Goal: Task Accomplishment & Management: Use online tool/utility

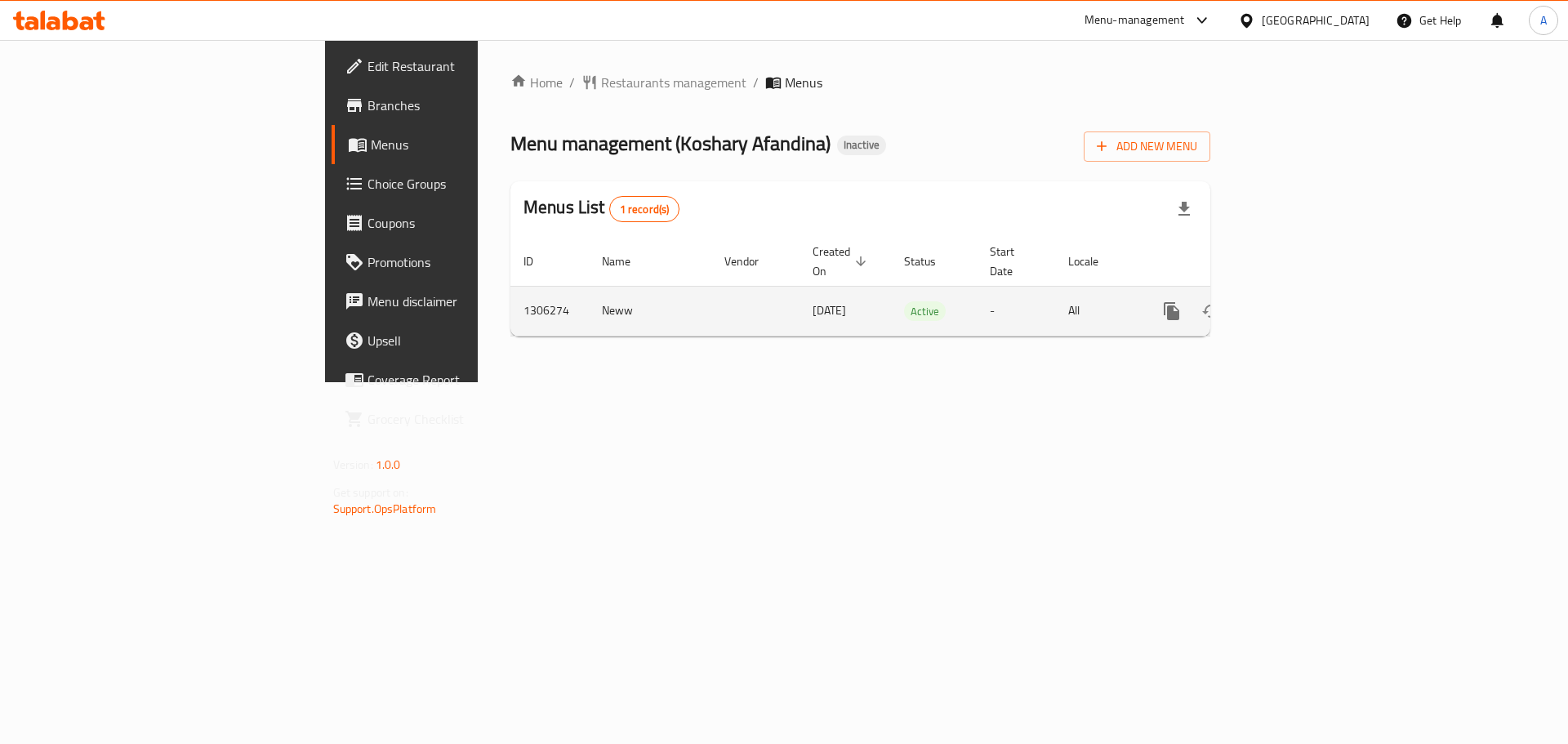
click at [1296, 304] on icon "enhanced table" at bounding box center [1289, 311] width 15 height 15
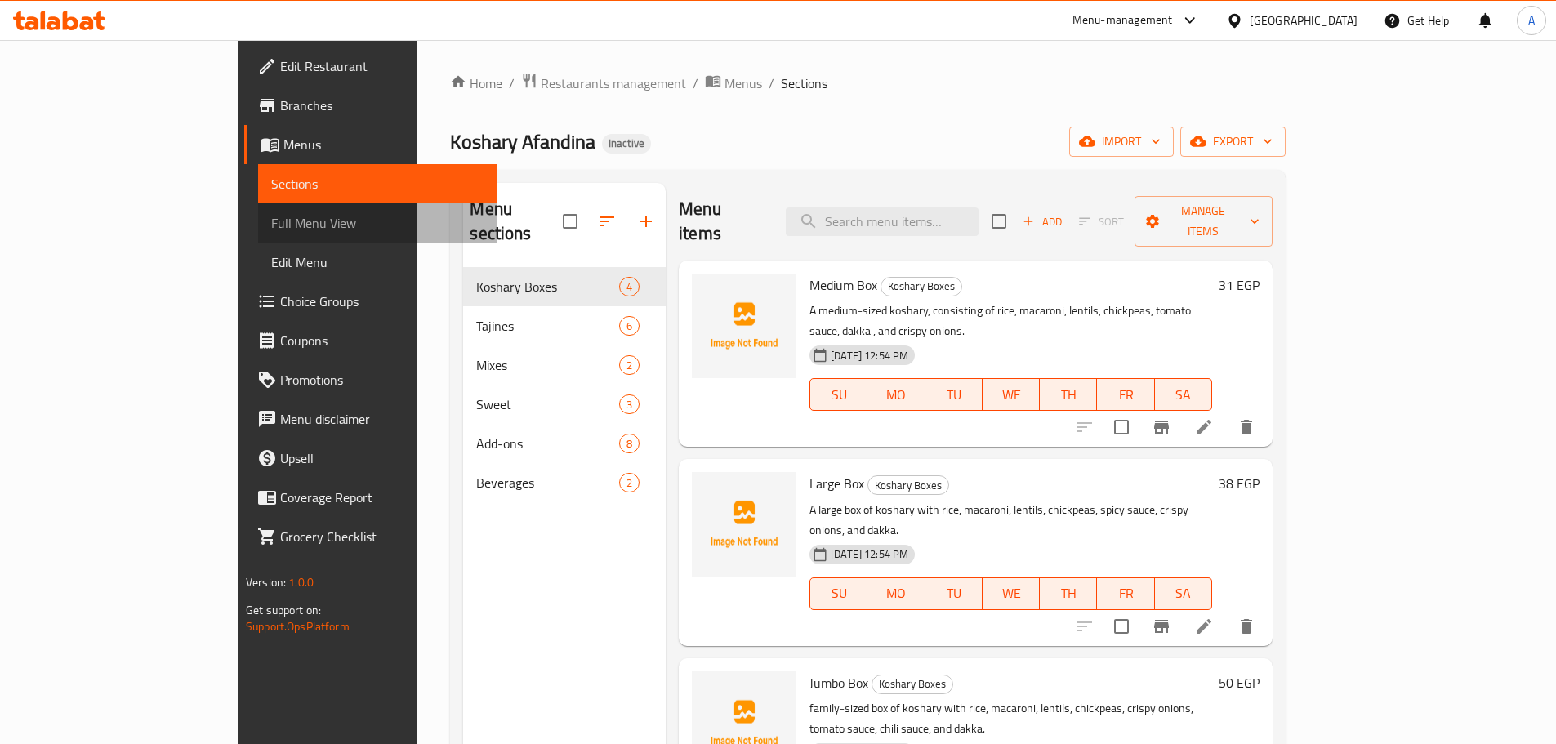
click at [271, 222] on span "Full Menu View" at bounding box center [377, 223] width 213 height 20
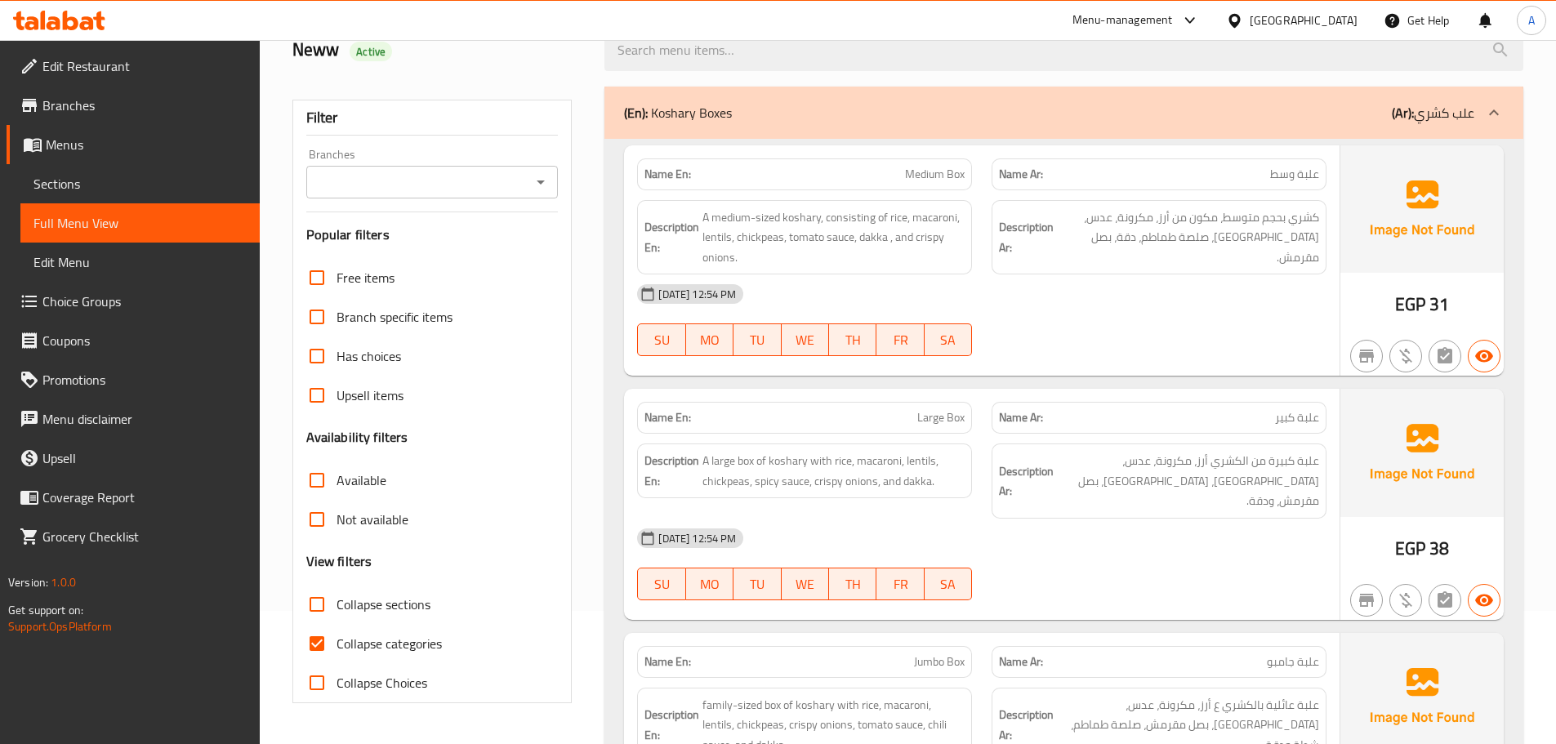
scroll to position [245, 0]
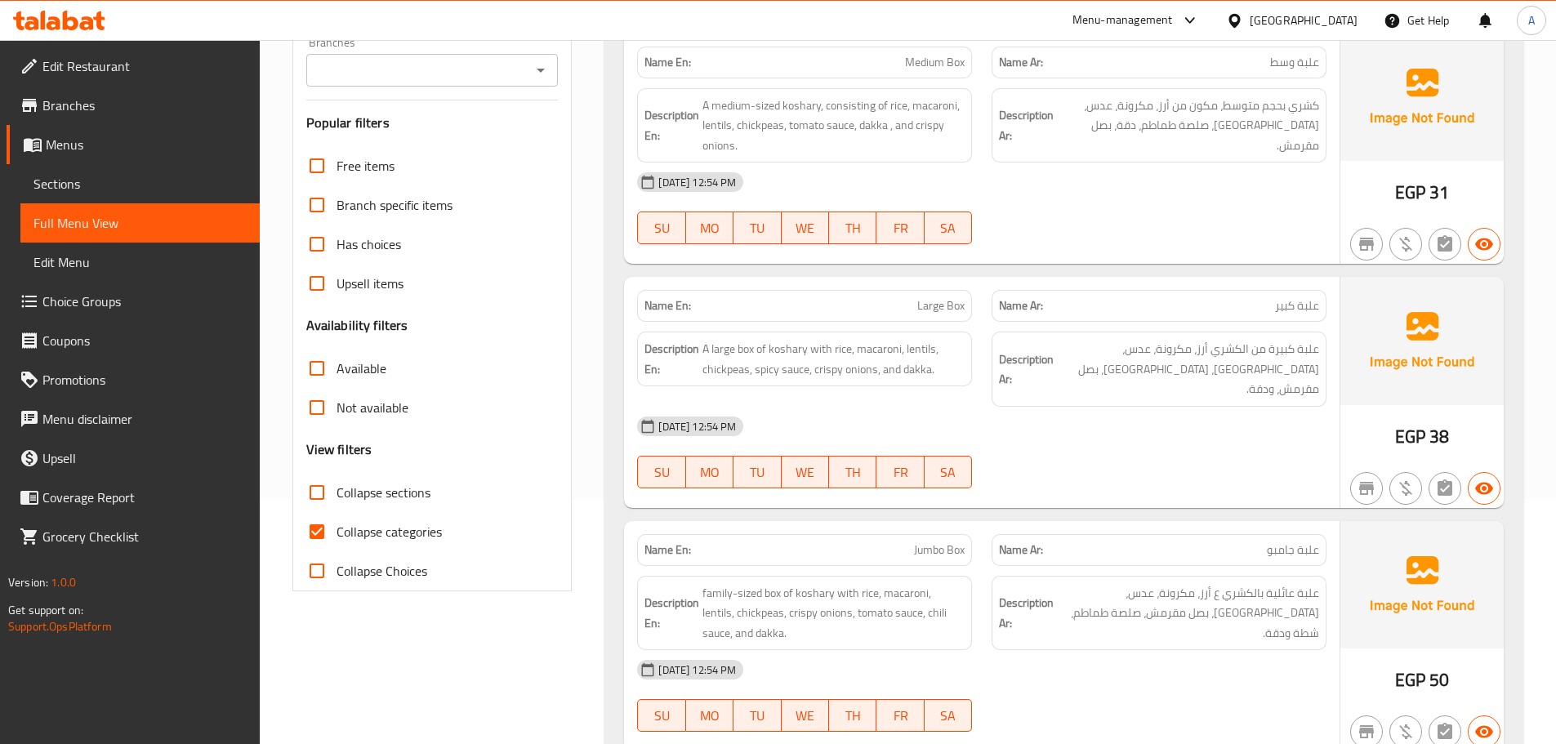
click at [349, 542] on span "Collapse categories" at bounding box center [389, 532] width 105 height 20
click at [337, 542] on input "Collapse categories" at bounding box center [316, 531] width 39 height 39
checkbox input "false"
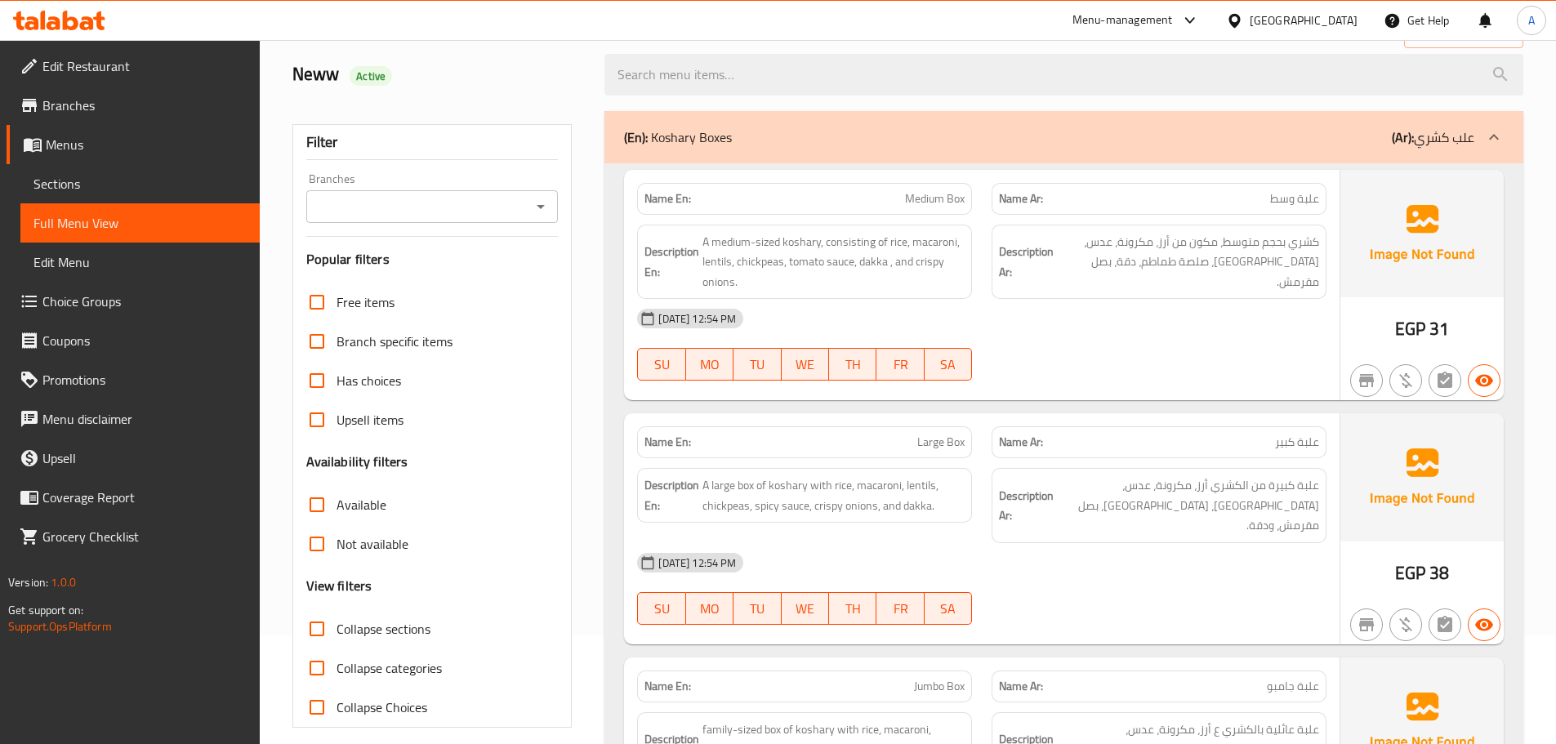
scroll to position [0, 0]
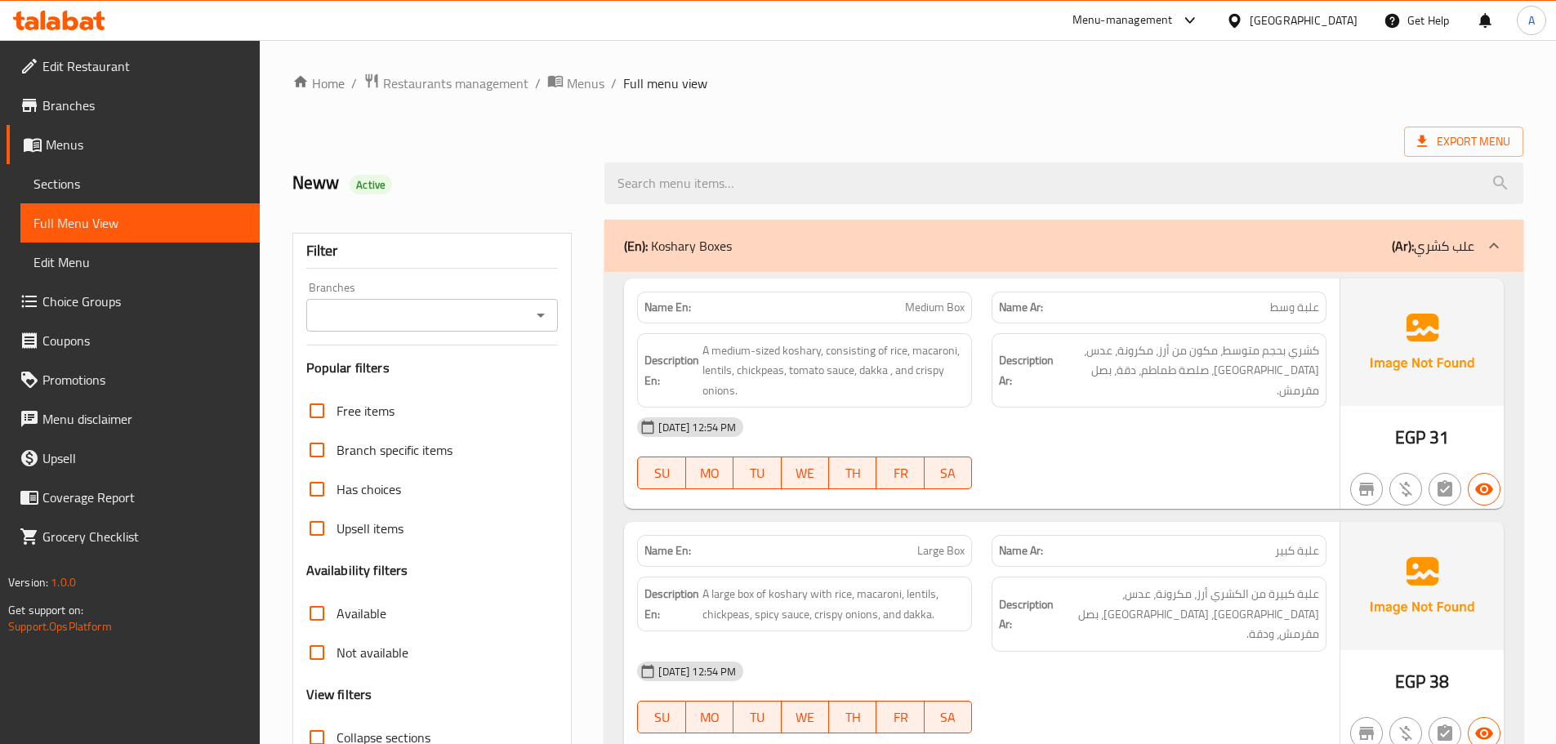
click at [1227, 383] on div "Description Ar: كشري بحجم متوسط، مكون من أرز، مكرونة، عدس، [GEOGRAPHIC_DATA]، ص…" at bounding box center [1159, 370] width 335 height 75
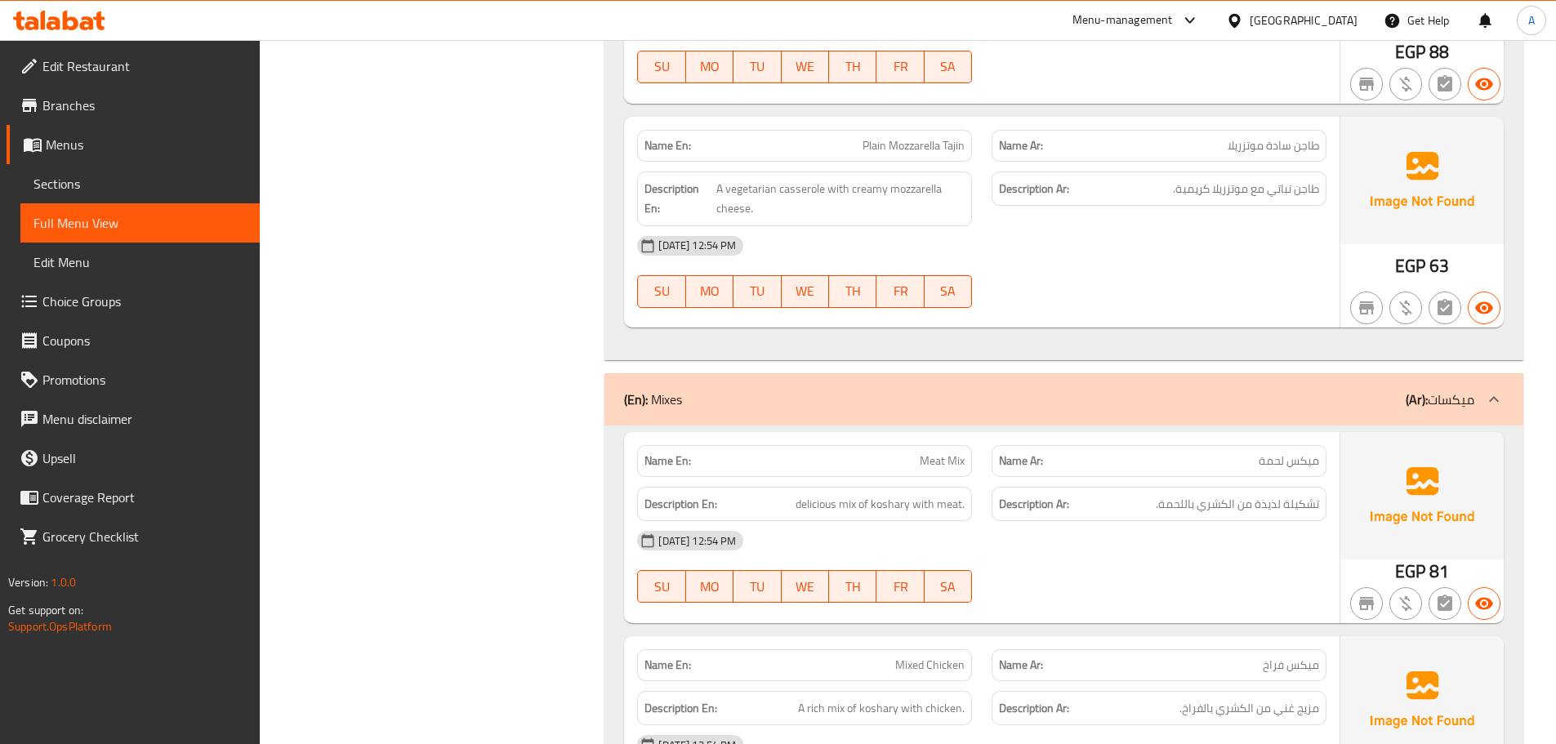
scroll to position [2288, 0]
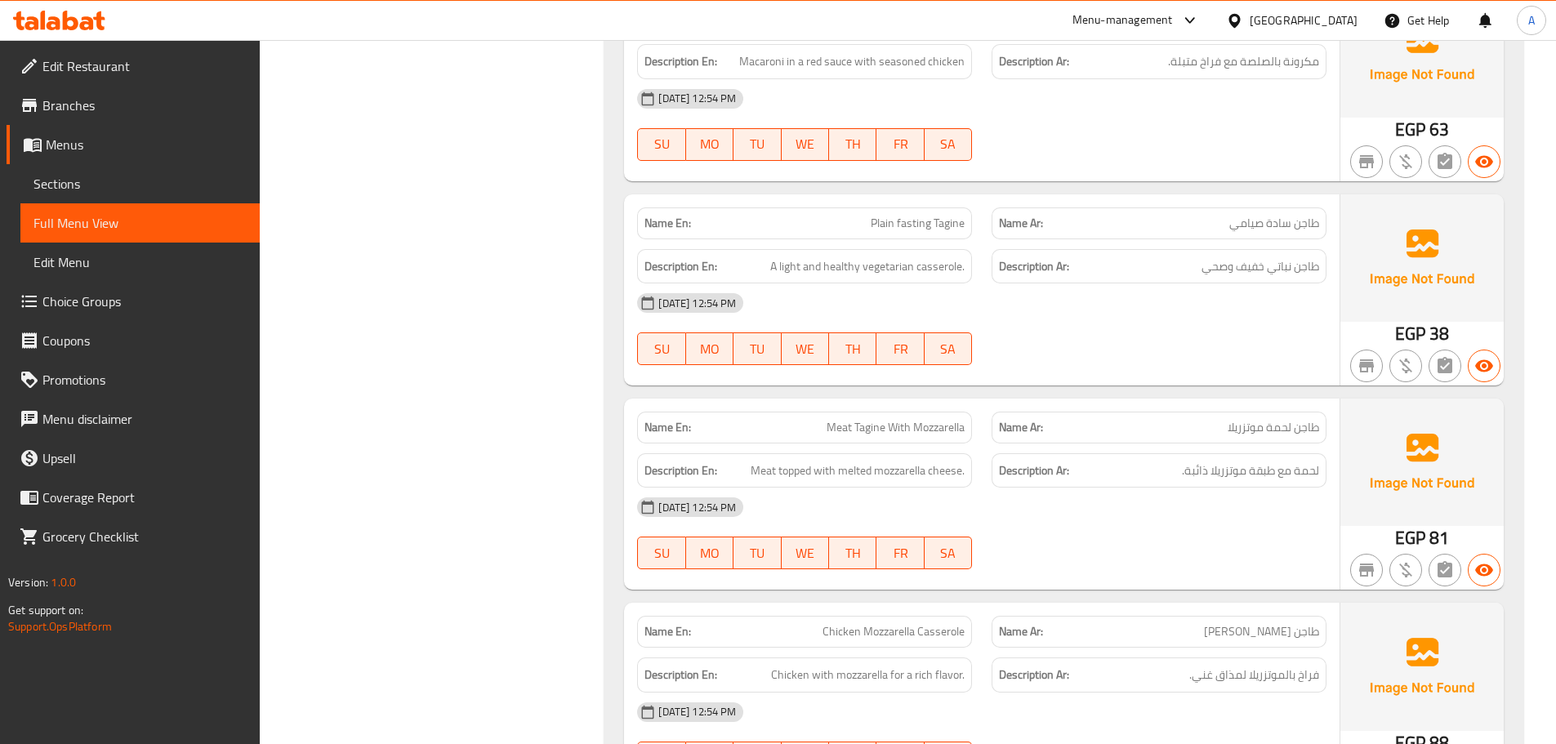
scroll to position [0, 0]
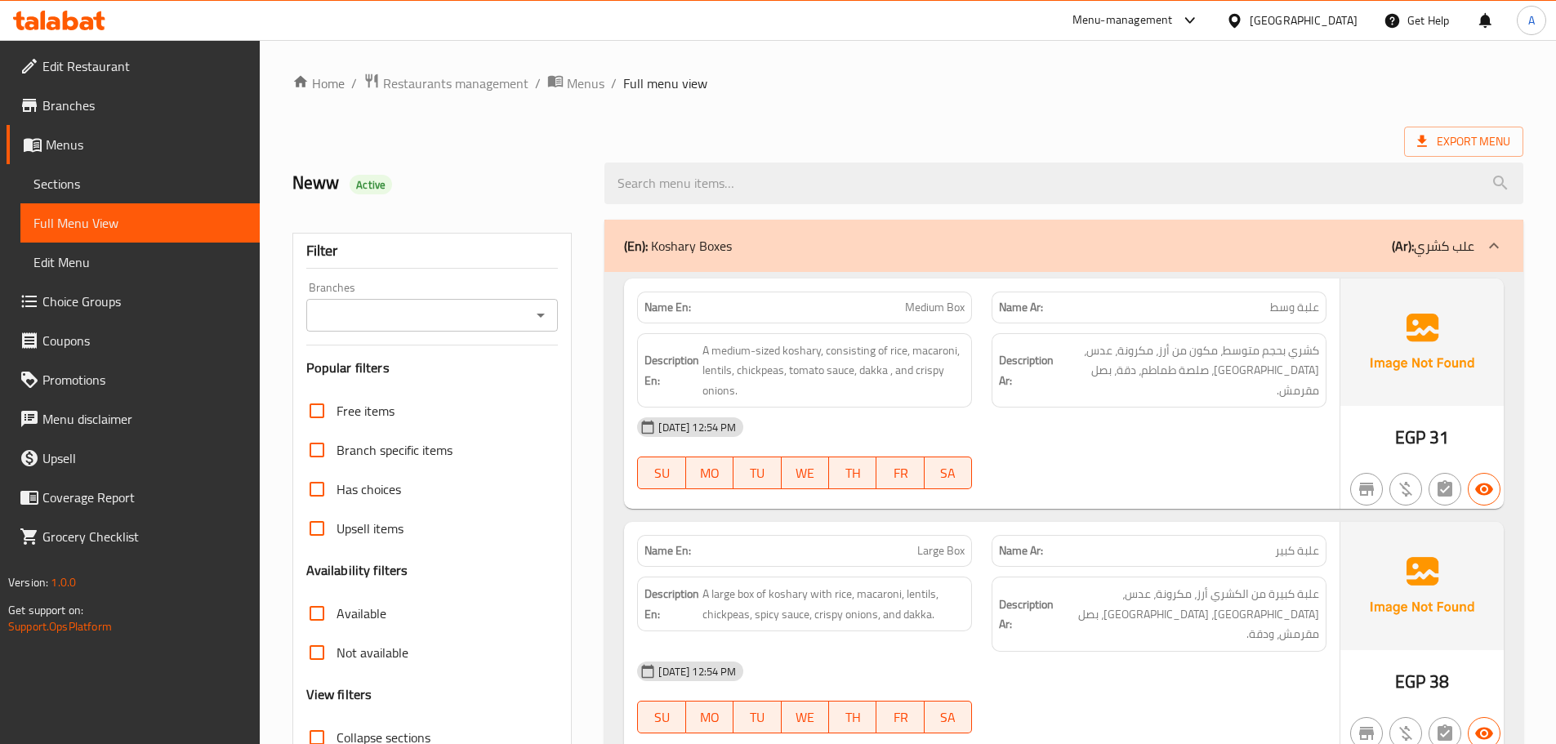
click at [1431, 144] on span "Export Menu" at bounding box center [1464, 142] width 93 height 20
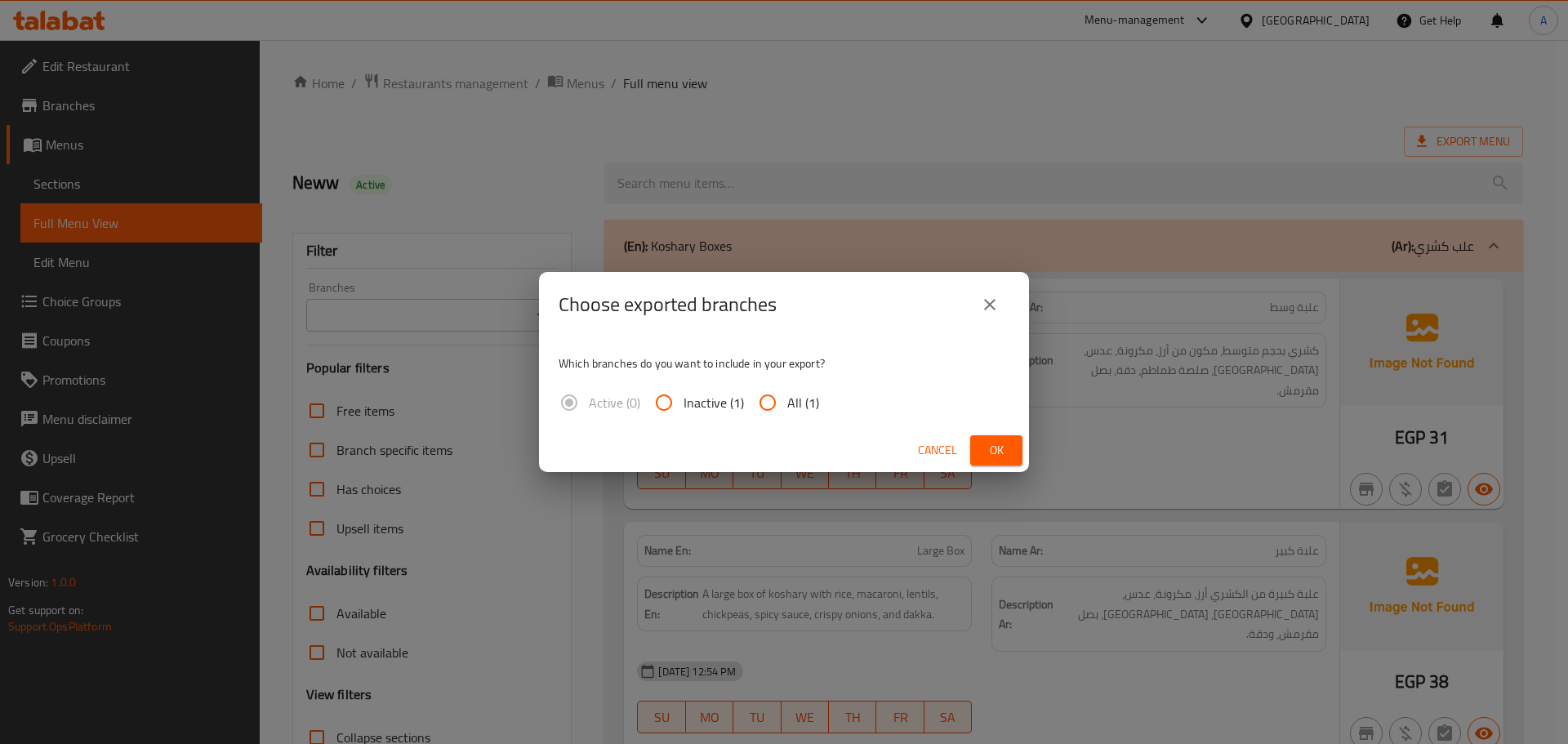
click at [777, 404] on input "All (1)" at bounding box center [767, 402] width 39 height 39
radio input "true"
click at [1006, 454] on span "Ok" at bounding box center [996, 450] width 26 height 20
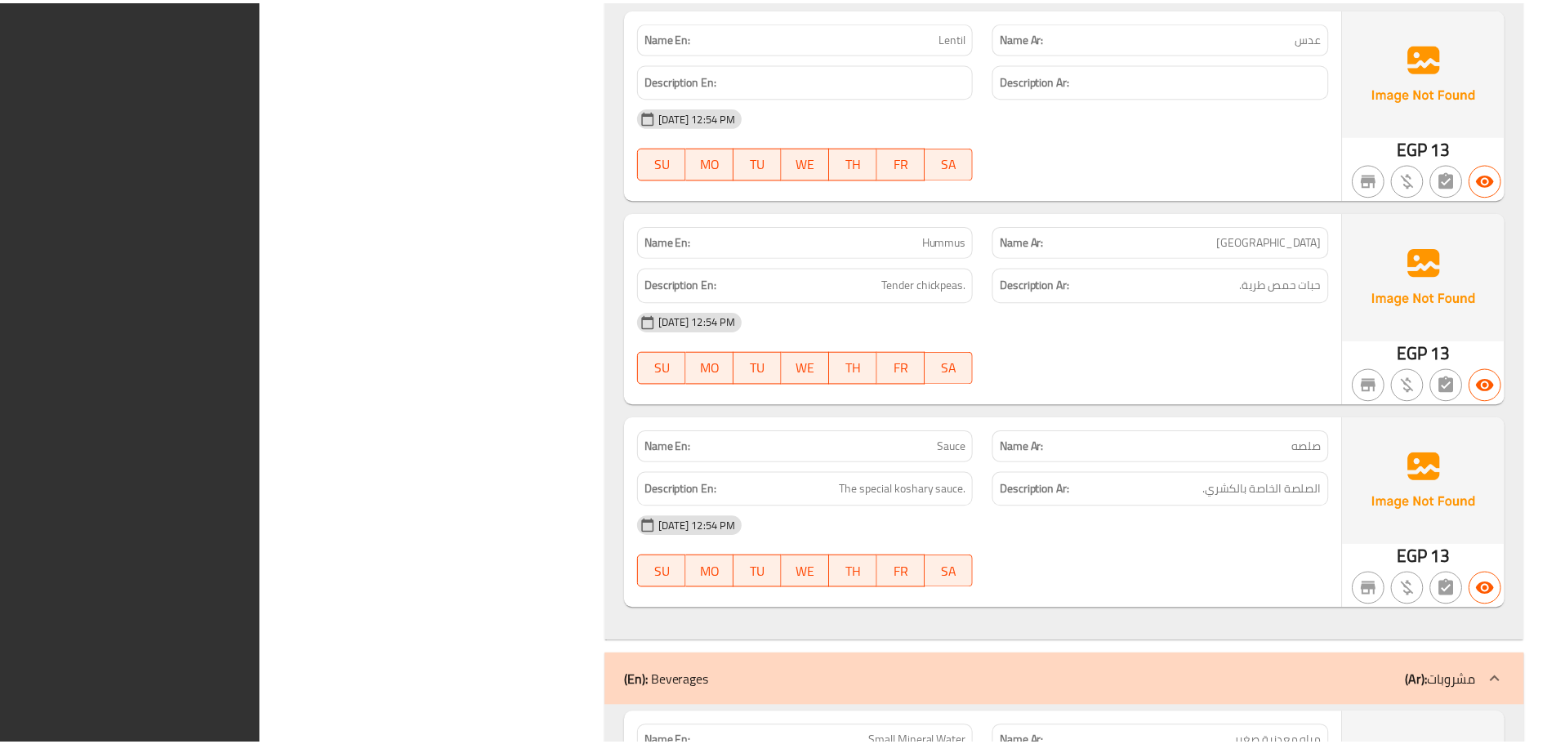
scroll to position [5612, 0]
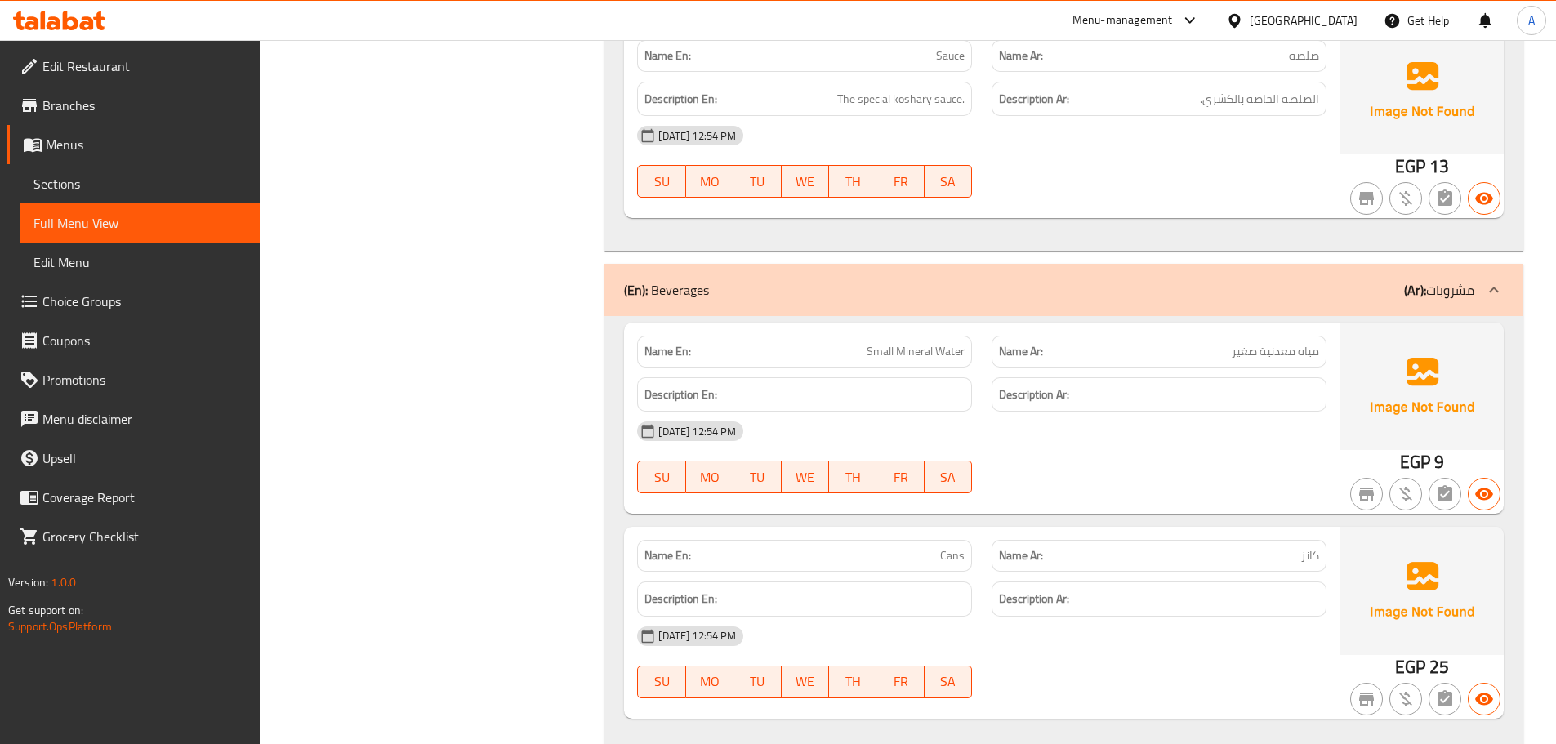
click at [116, 102] on span "Branches" at bounding box center [144, 106] width 204 height 20
